Goal: Task Accomplishment & Management: Manage account settings

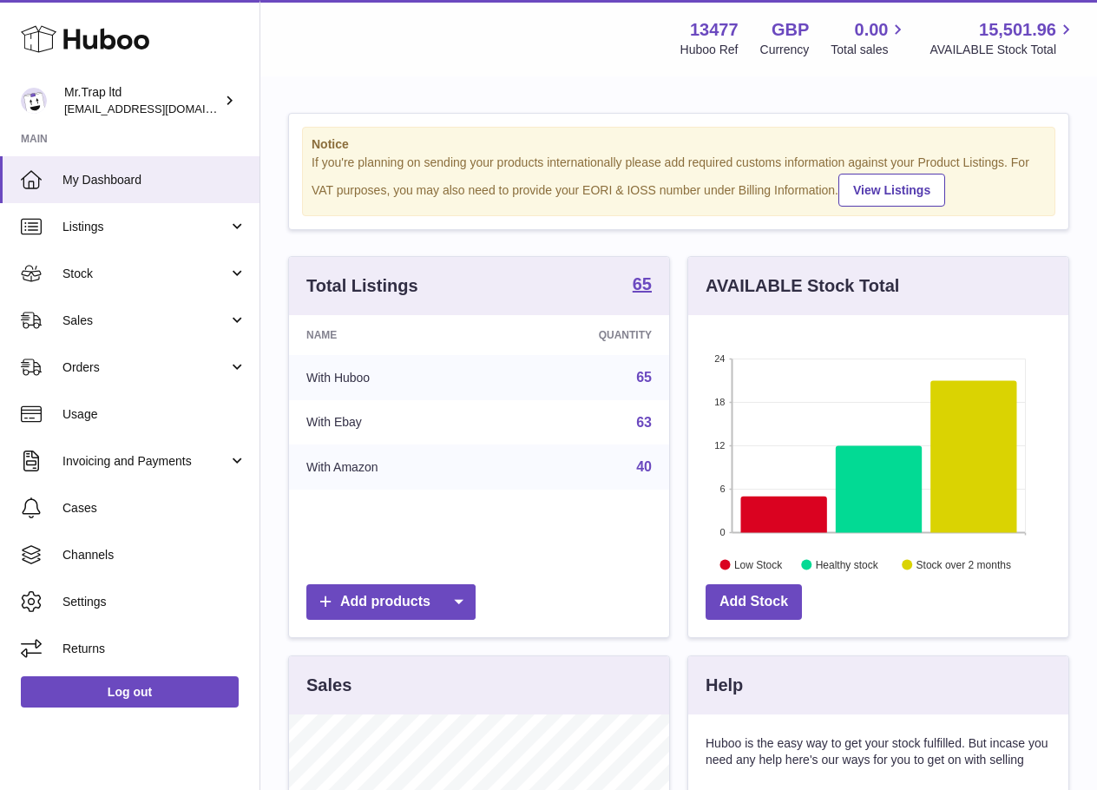
scroll to position [271, 380]
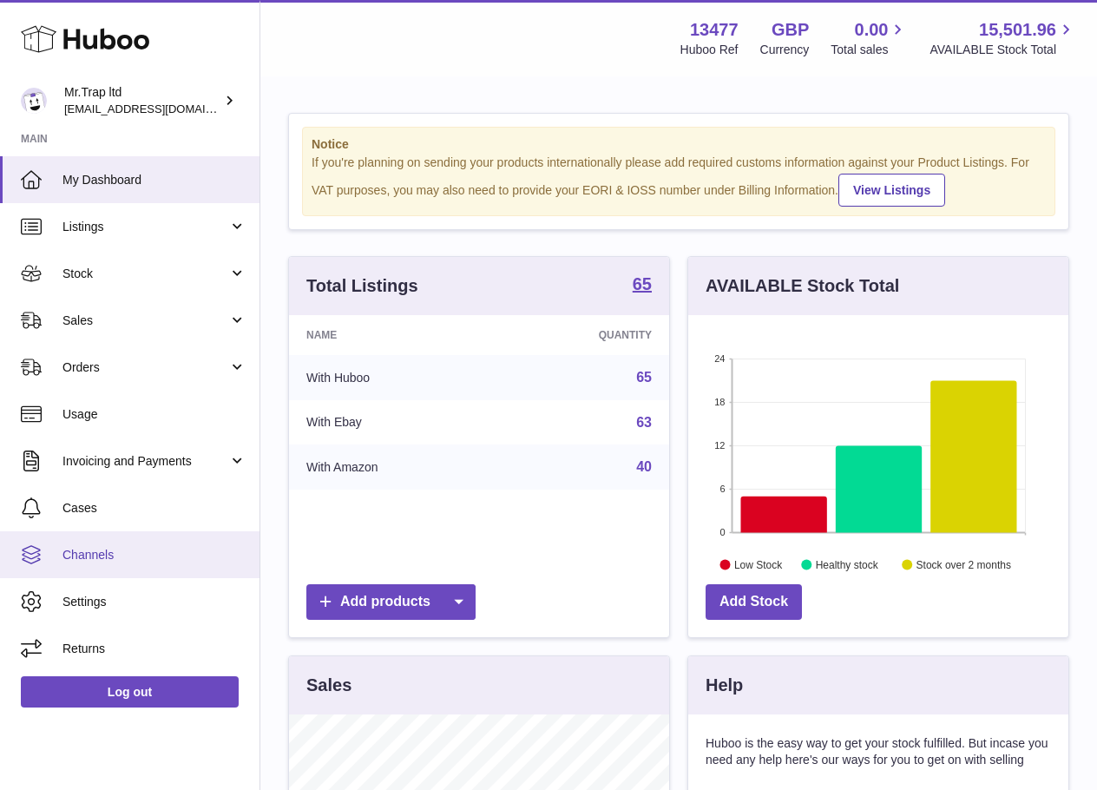
click at [121, 567] on link "Channels" at bounding box center [129, 554] width 259 height 47
click at [137, 568] on link "Channels" at bounding box center [129, 554] width 259 height 47
click at [119, 553] on span "Channels" at bounding box center [154, 555] width 184 height 16
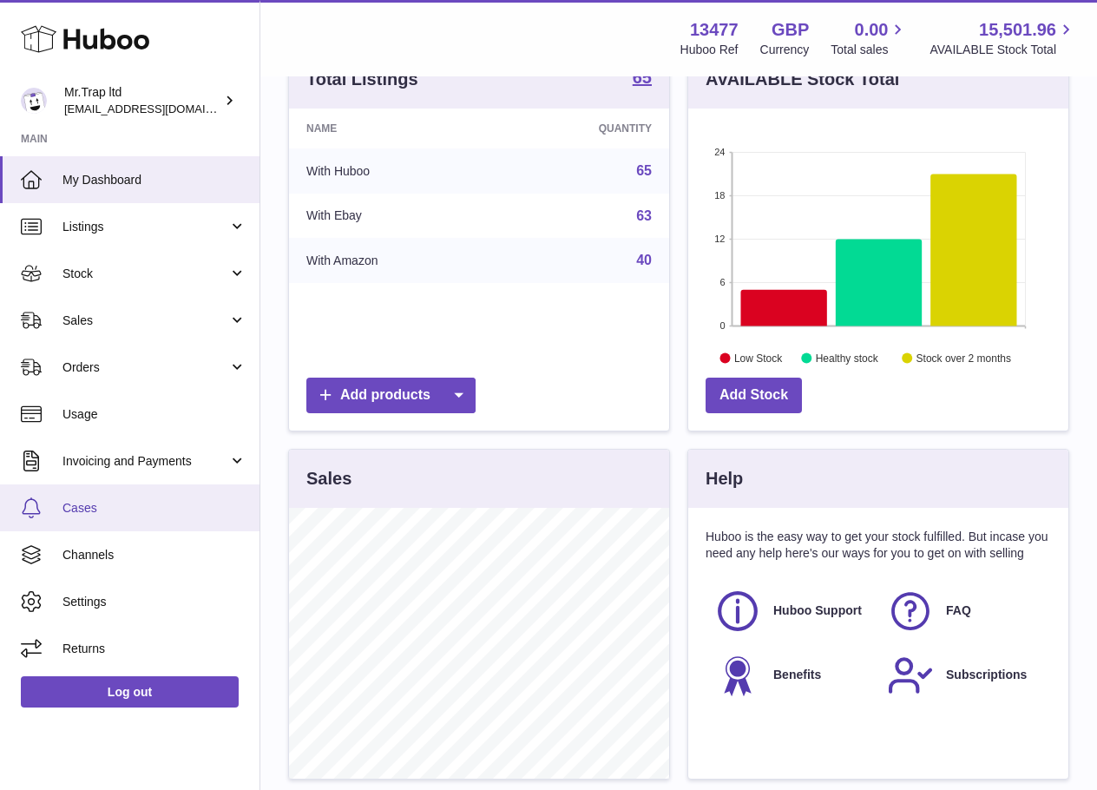
scroll to position [232, 0]
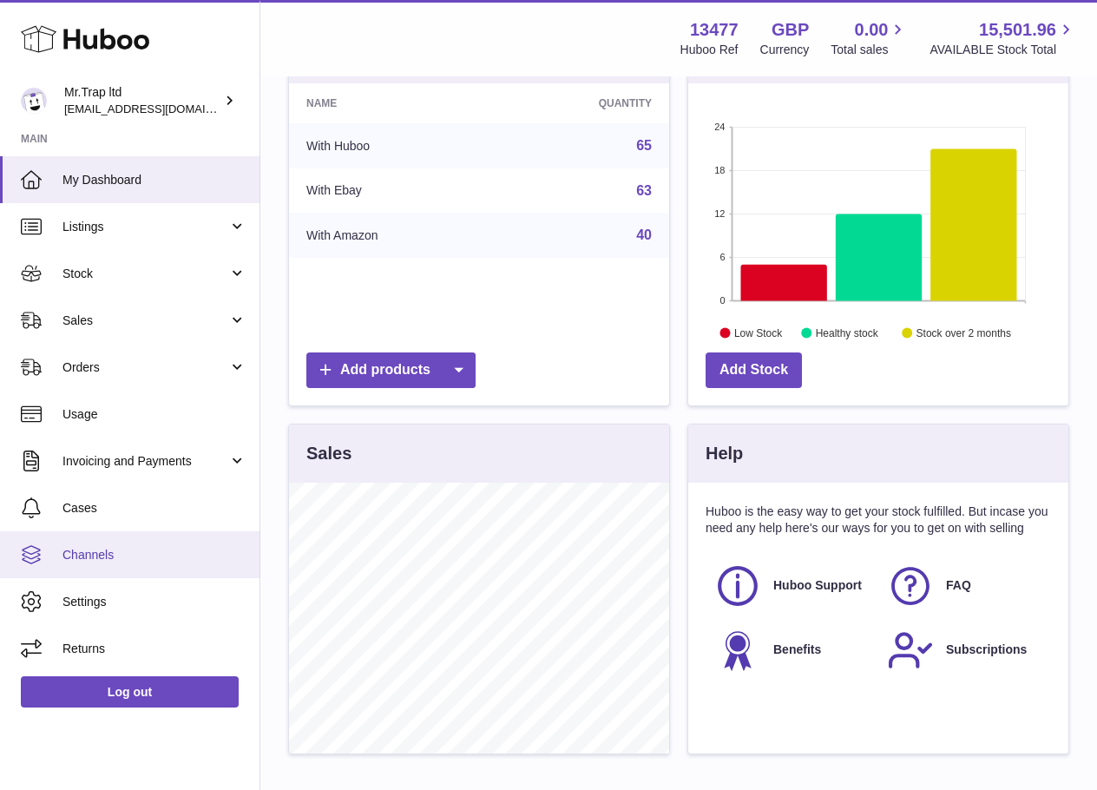
click at [75, 560] on span "Channels" at bounding box center [154, 555] width 184 height 16
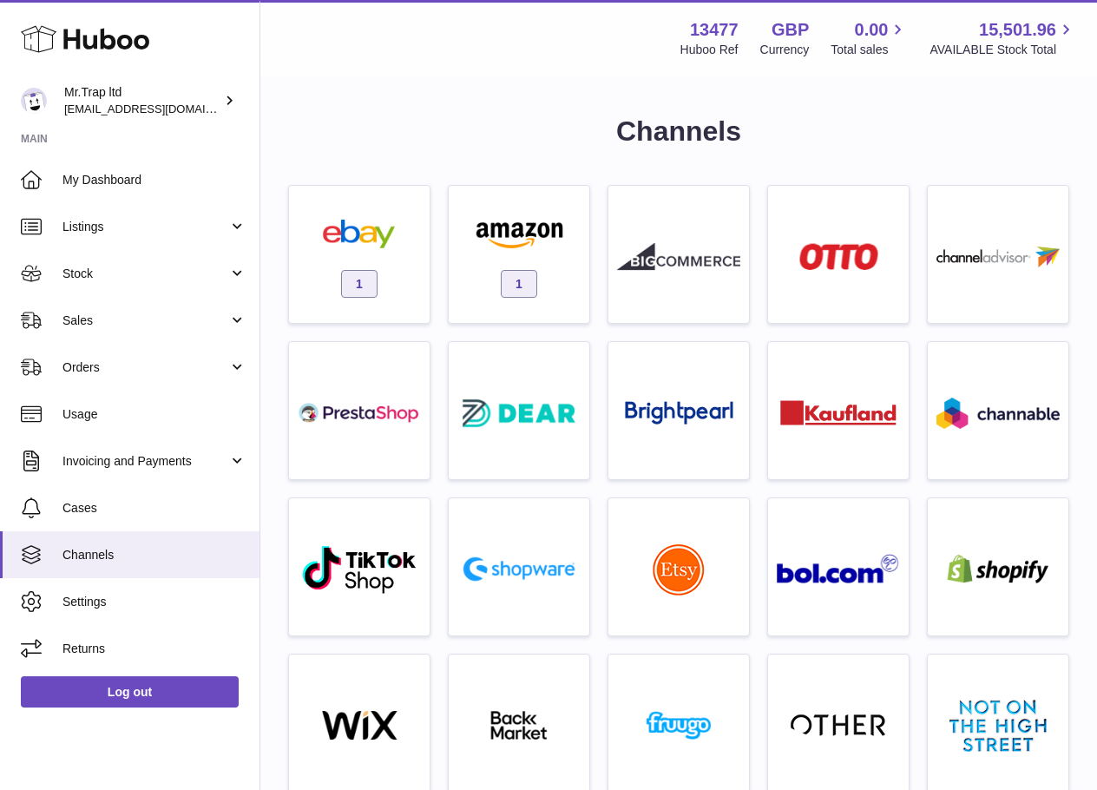
click at [102, 550] on span "Channels" at bounding box center [154, 555] width 184 height 16
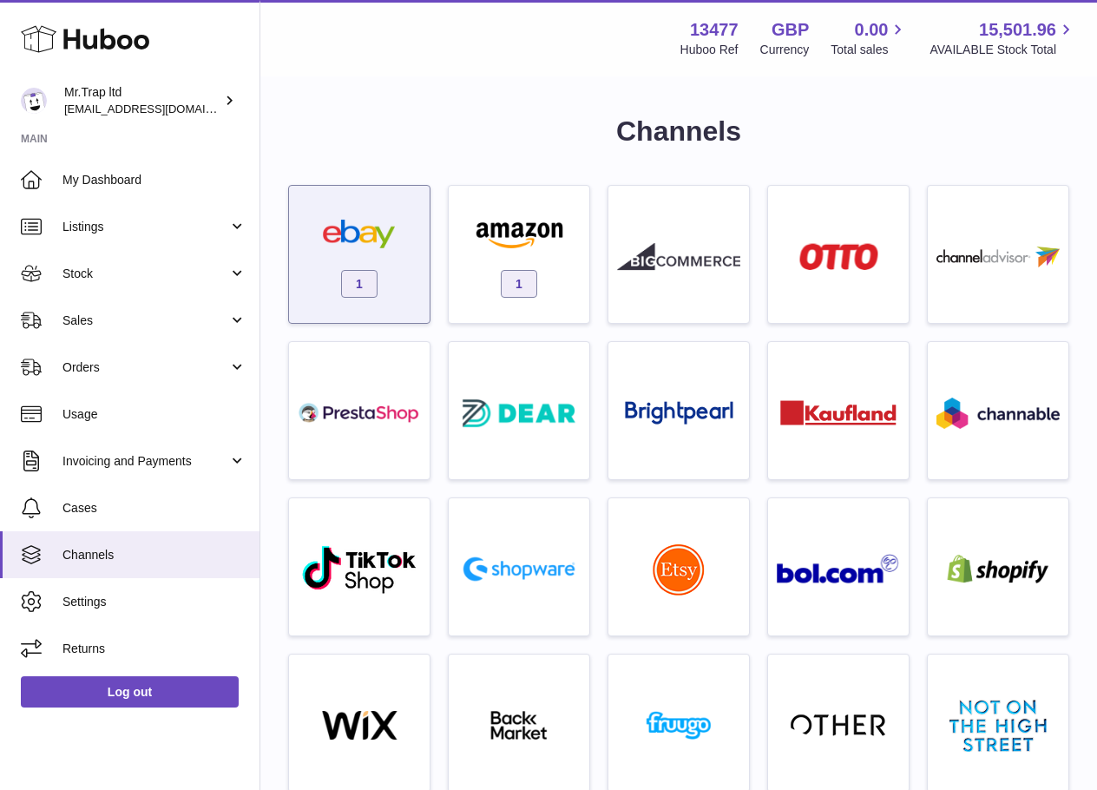
click at [403, 287] on div "1" at bounding box center [359, 258] width 123 height 111
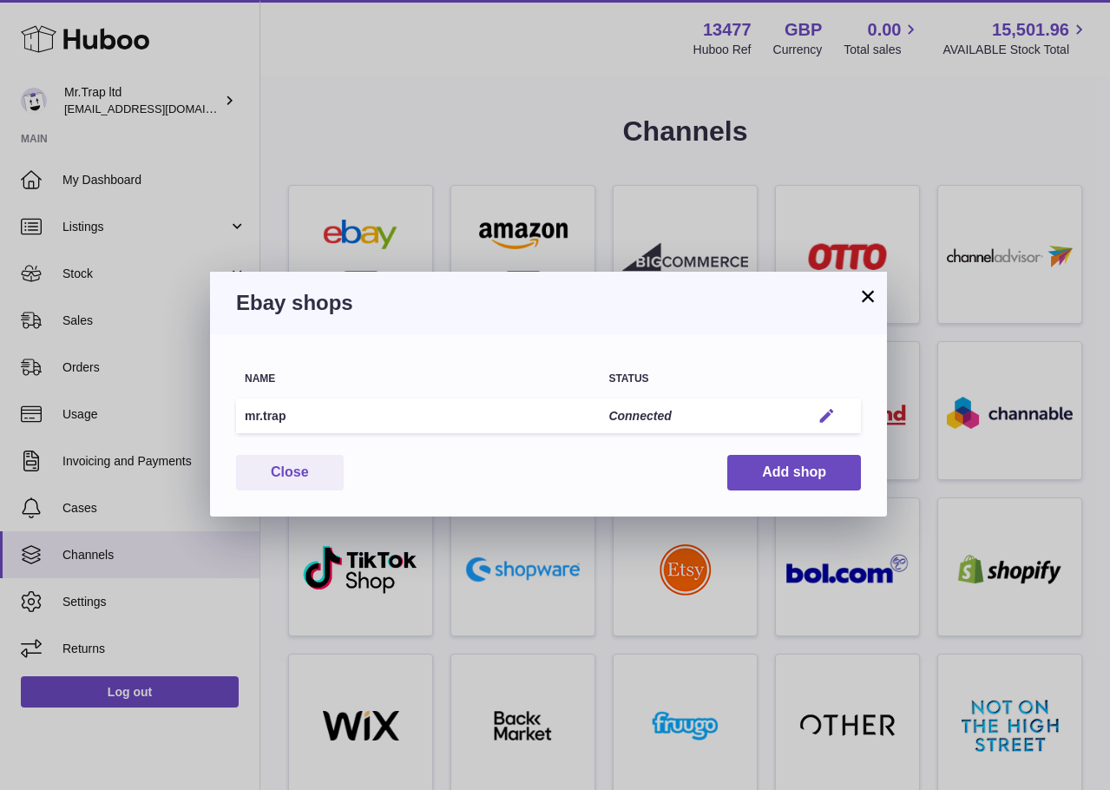
click at [816, 411] on button "Edit" at bounding box center [826, 416] width 32 height 18
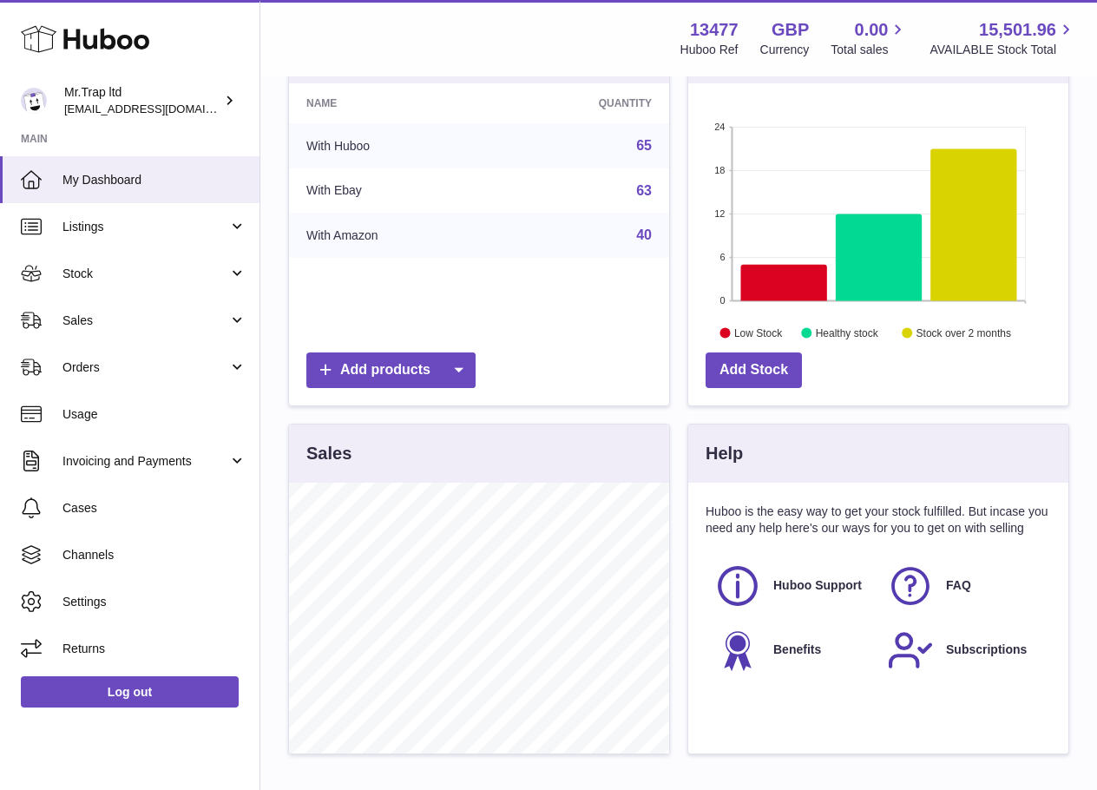
scroll to position [271, 380]
click at [285, 126] on div "Total Listings 65 Name Quantity With Huboo 65 With Ebay 63 With Amazon 40 Add p…" at bounding box center [478, 223] width 399 height 399
